Goal: Find specific page/section: Find specific page/section

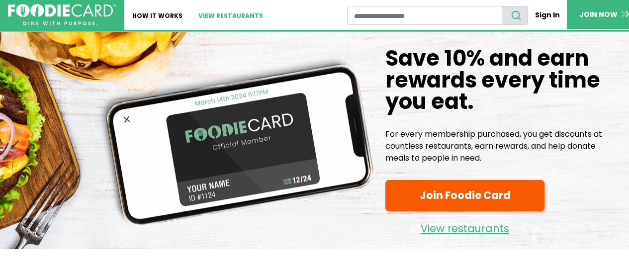
click at [229, 13] on link "View restaurants" at bounding box center [231, 15] width 81 height 30
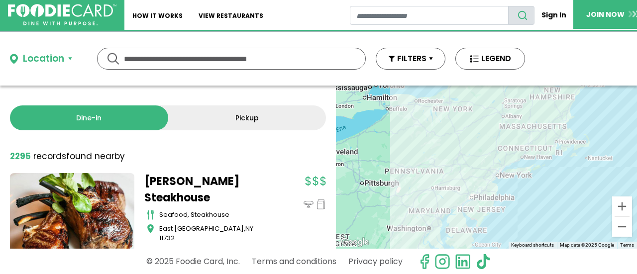
click at [187, 60] on input "text" at bounding box center [231, 58] width 215 height 21
type input "*****"
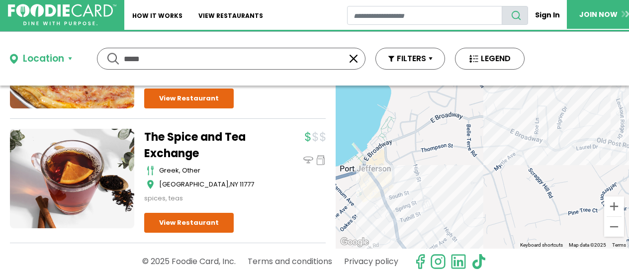
scroll to position [744, 0]
